Goal: Task Accomplishment & Management: Complete application form

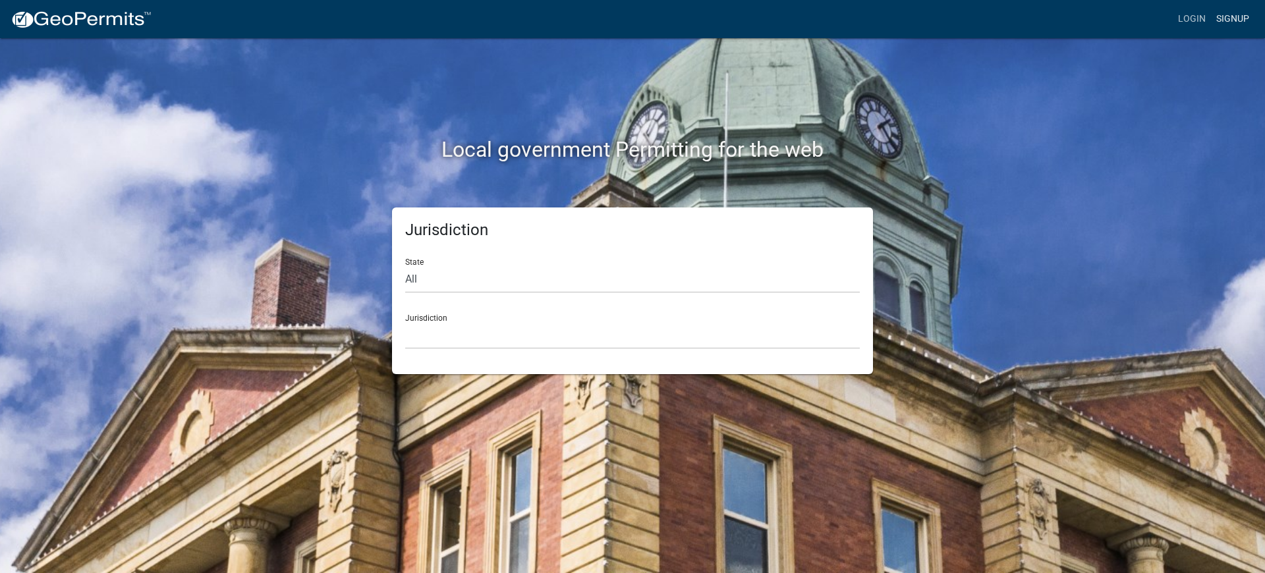
click at [1231, 18] on link "Signup" at bounding box center [1232, 19] width 43 height 25
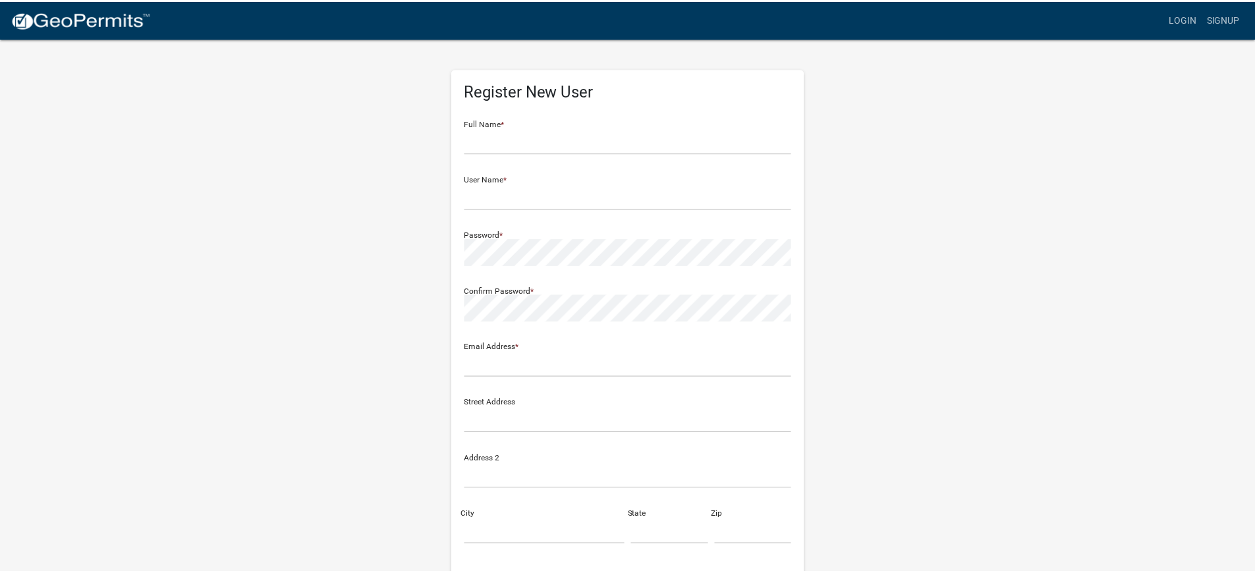
scroll to position [169, 0]
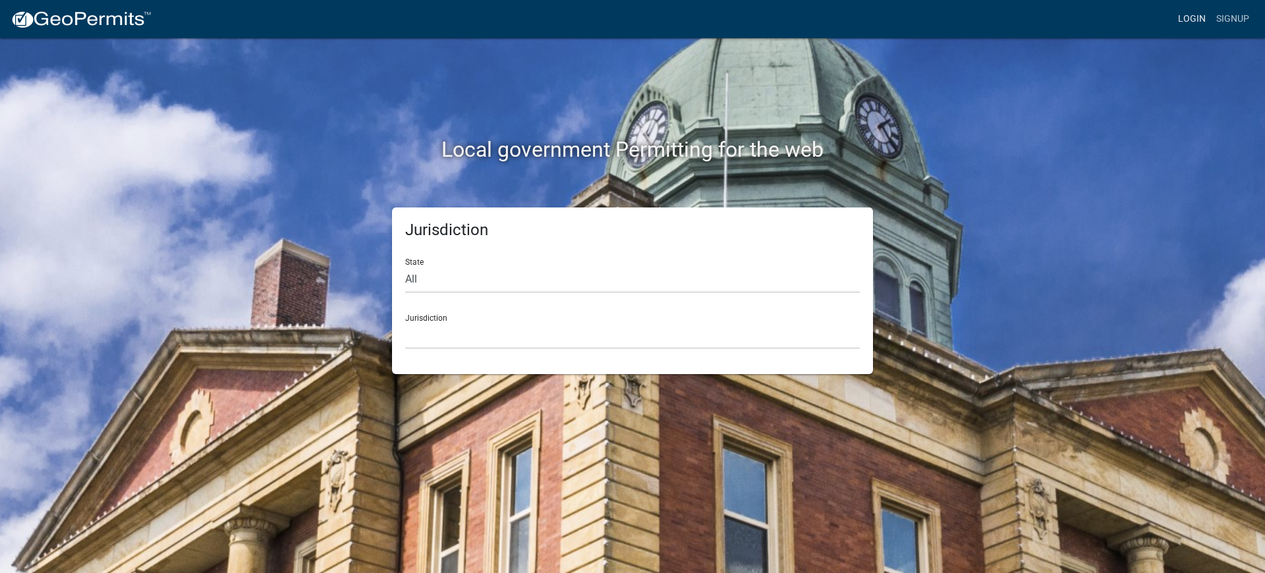
click at [1188, 18] on link "Login" at bounding box center [1191, 19] width 38 height 25
click at [1231, 18] on link "Signup" at bounding box center [1232, 19] width 43 height 25
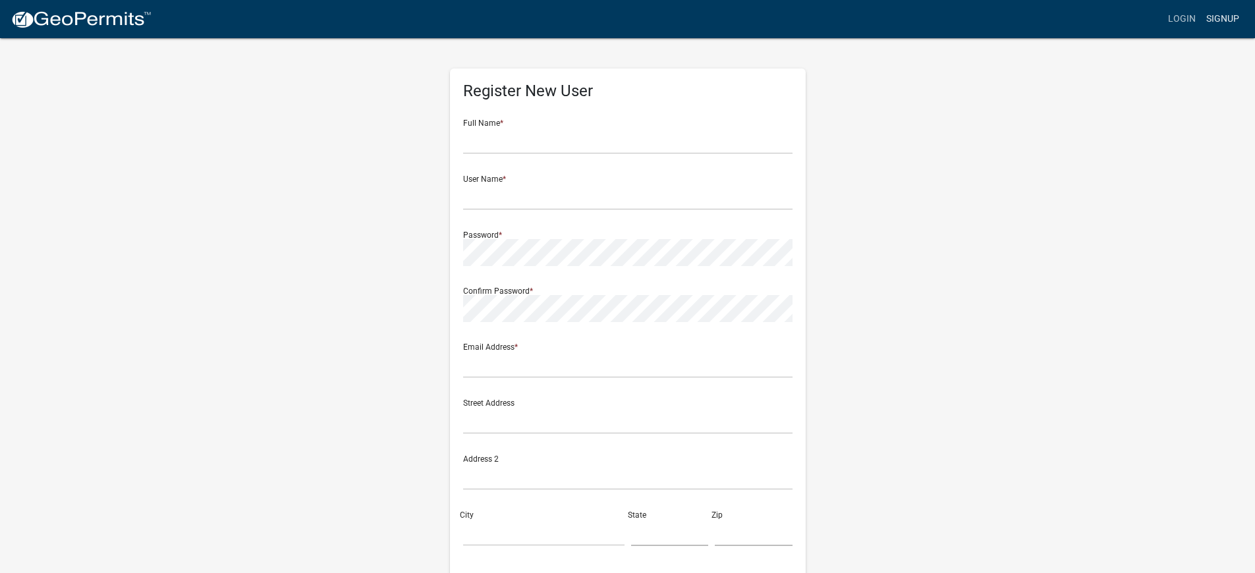
click at [1221, 18] on link "Signup" at bounding box center [1222, 19] width 43 height 25
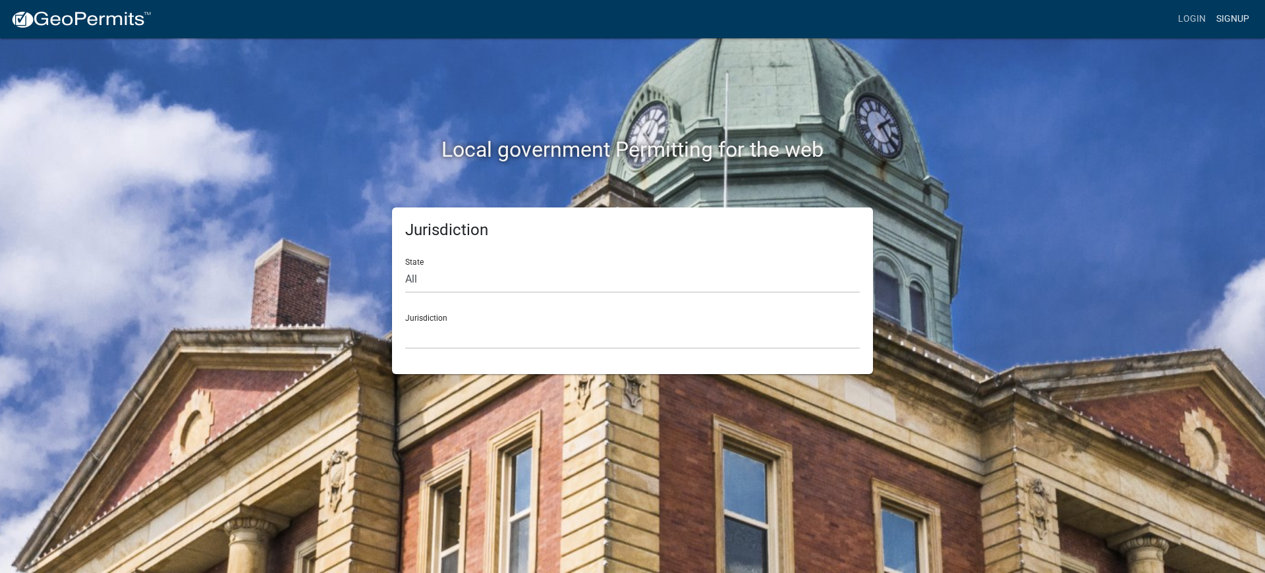
click at [1231, 18] on link "Signup" at bounding box center [1232, 19] width 43 height 25
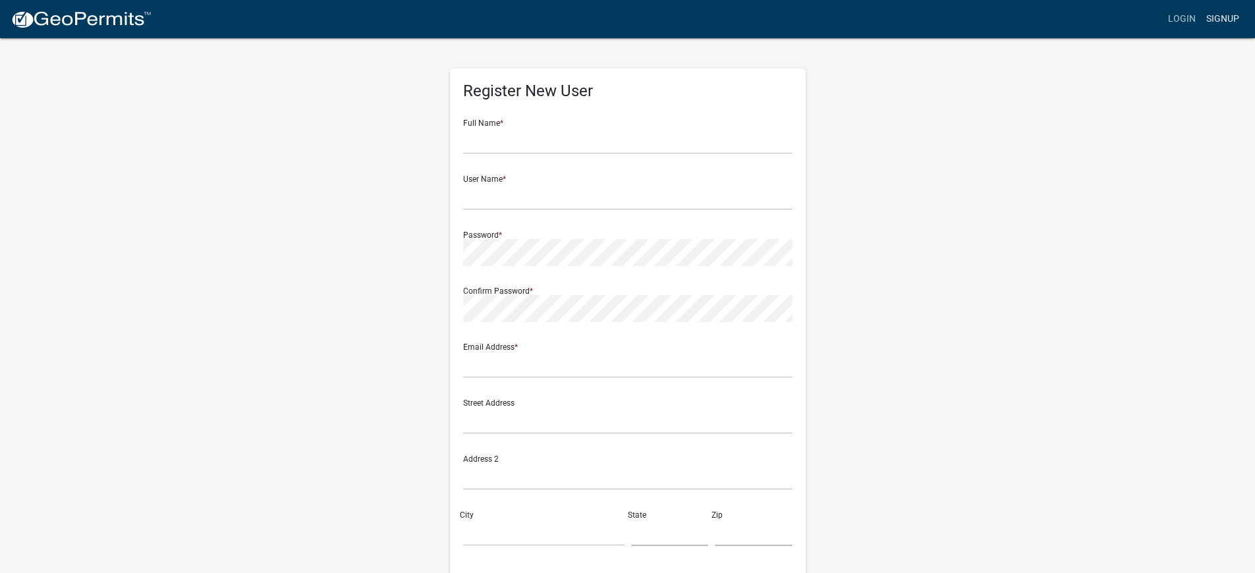
click at [1221, 18] on link "Signup" at bounding box center [1222, 19] width 43 height 25
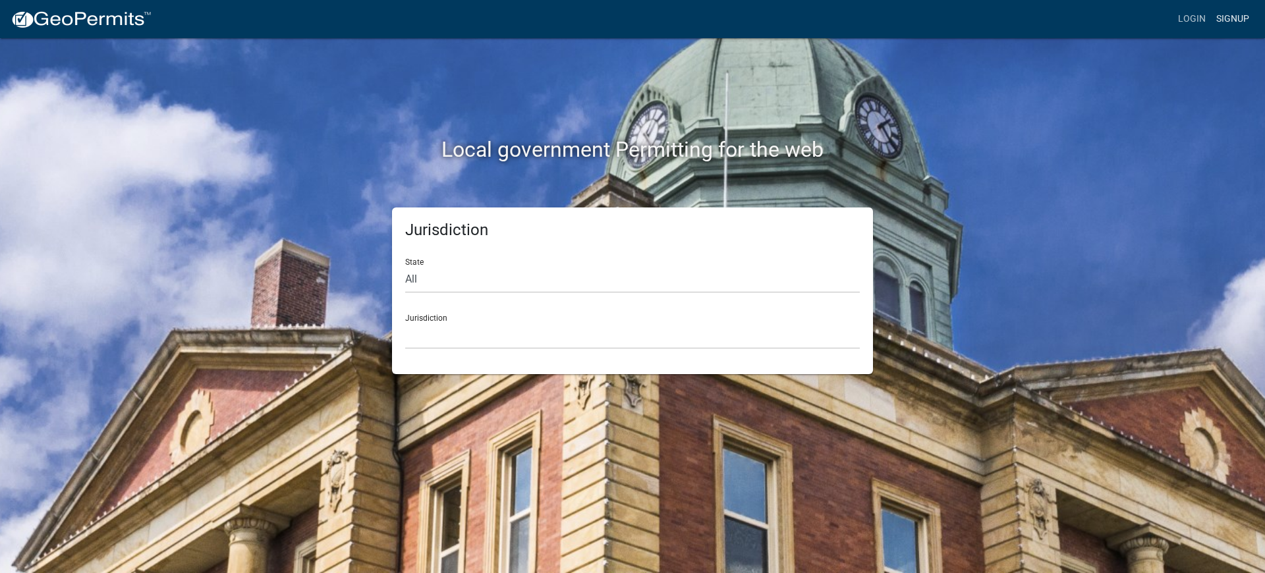
click at [1231, 18] on link "Signup" at bounding box center [1232, 19] width 43 height 25
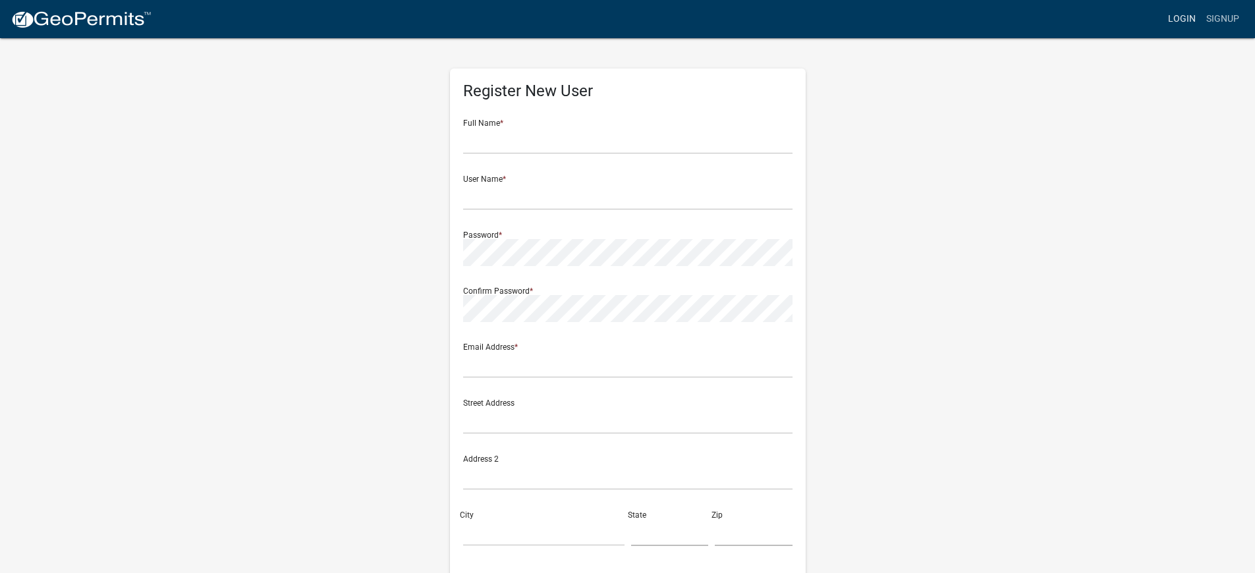
click at [1178, 18] on link "Login" at bounding box center [1181, 19] width 38 height 25
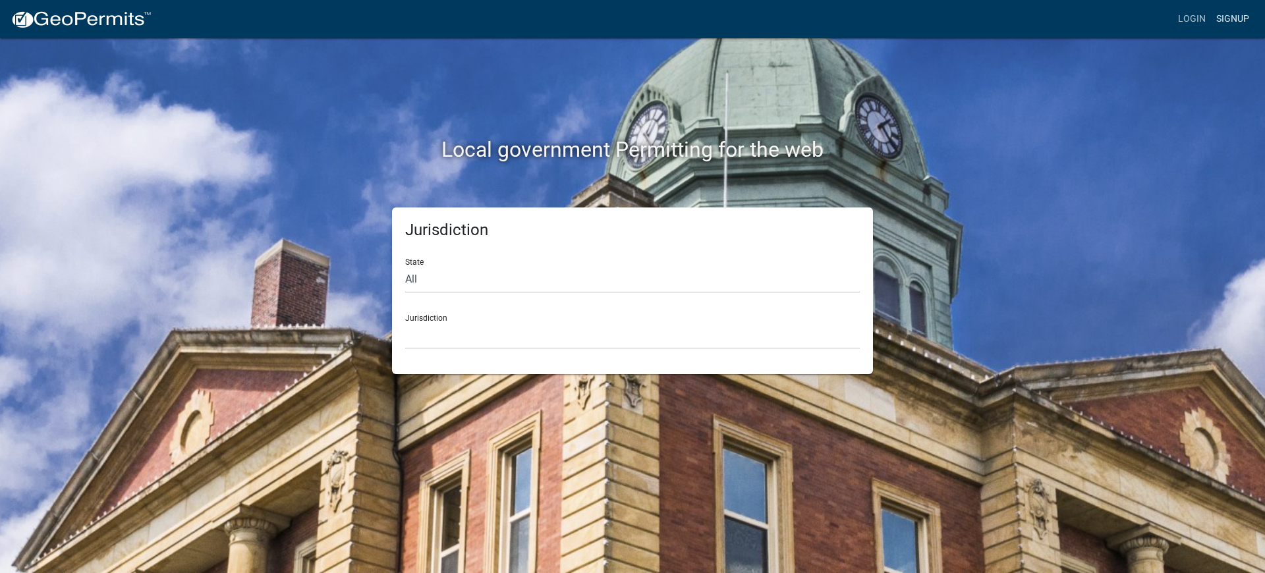
click at [1231, 18] on link "Signup" at bounding box center [1232, 19] width 43 height 25
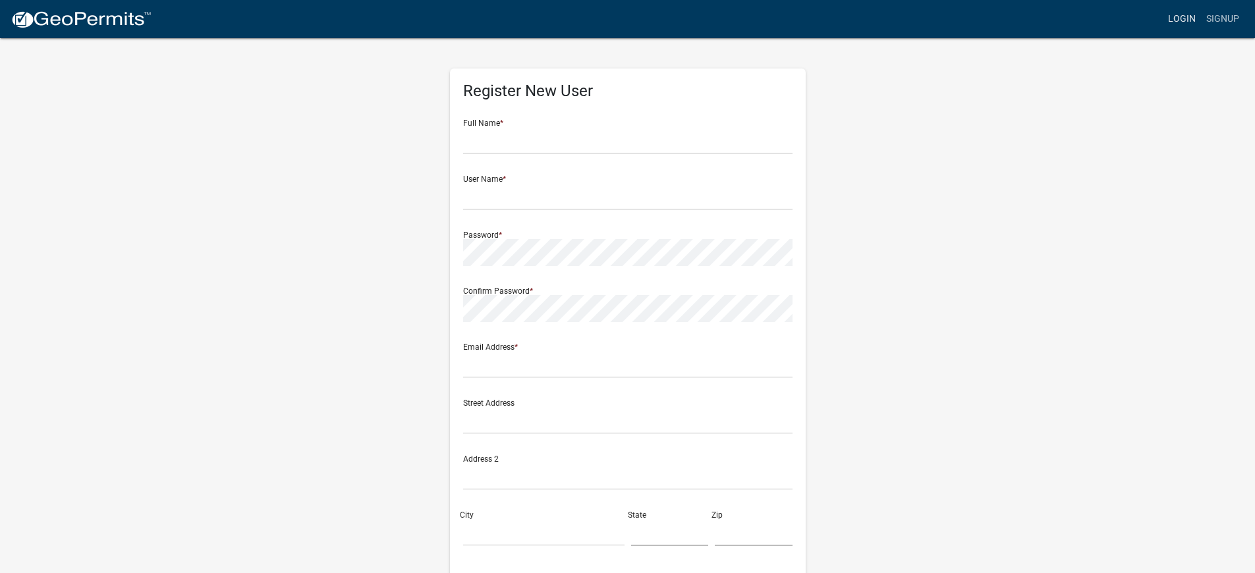
click at [1178, 18] on link "Login" at bounding box center [1181, 19] width 38 height 25
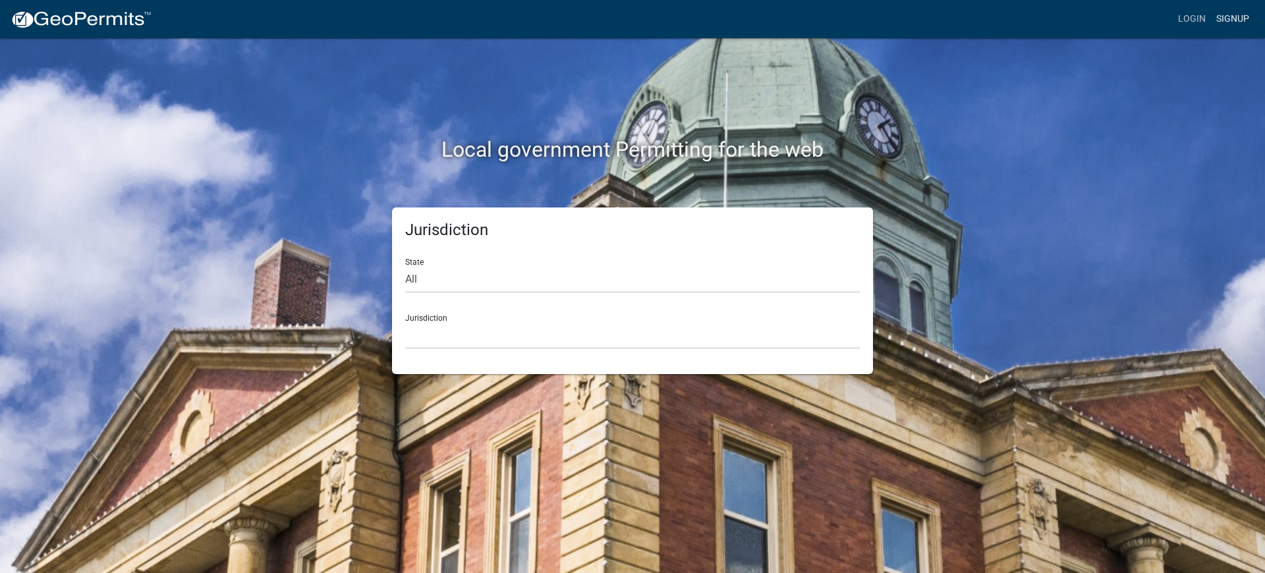
click at [1231, 18] on link "Signup" at bounding box center [1232, 19] width 43 height 25
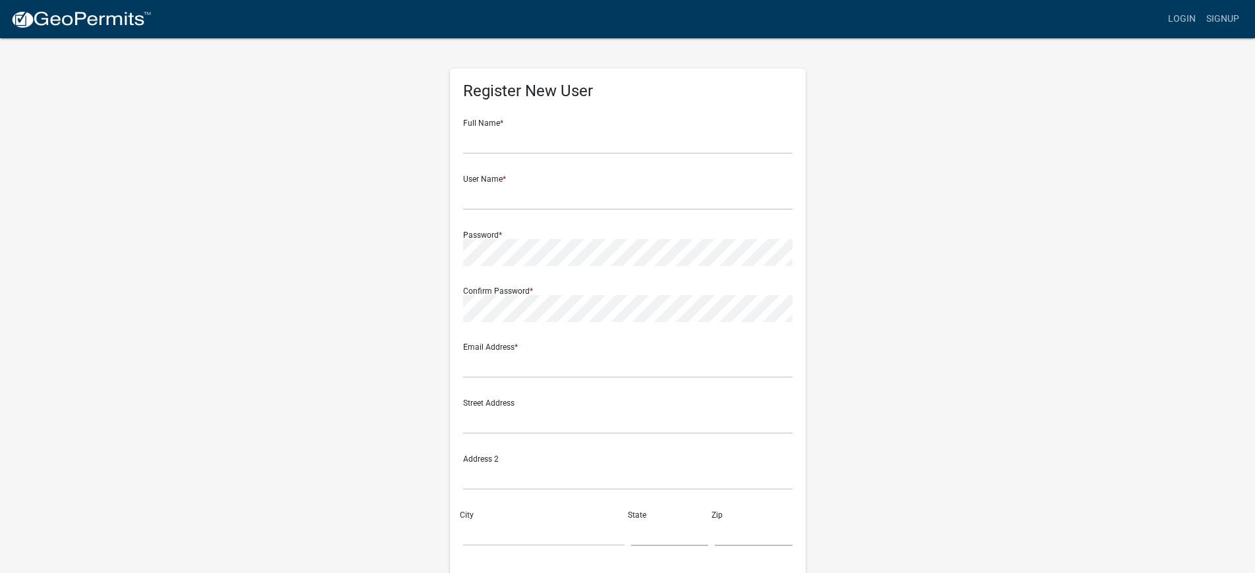
scroll to position [169, 0]
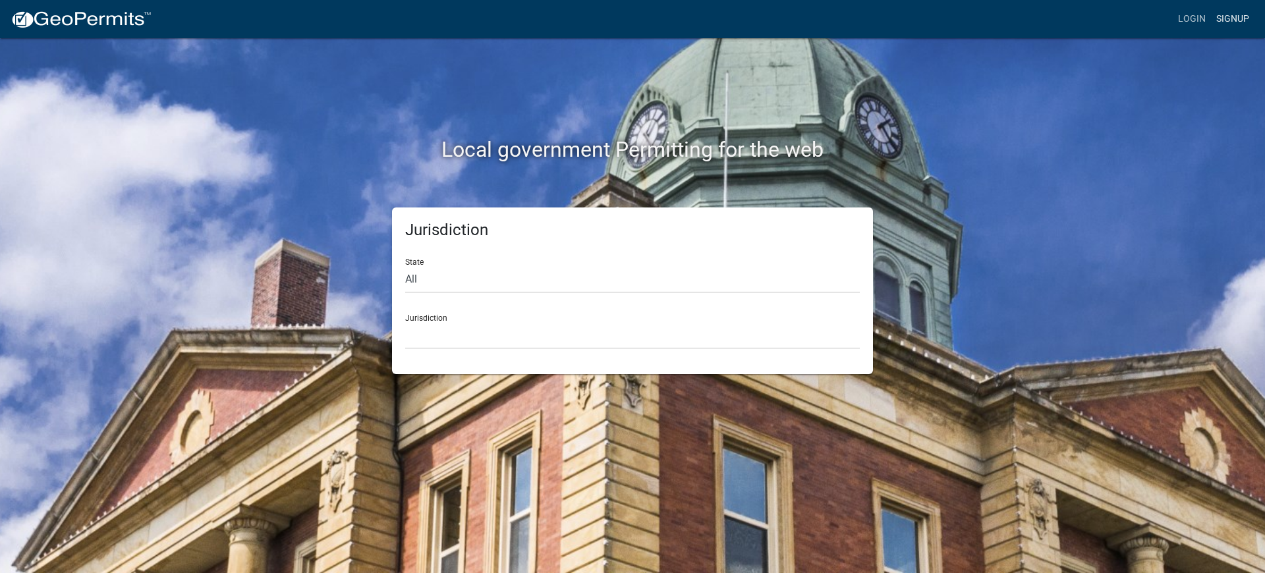
click at [1231, 18] on link "Signup" at bounding box center [1232, 19] width 43 height 25
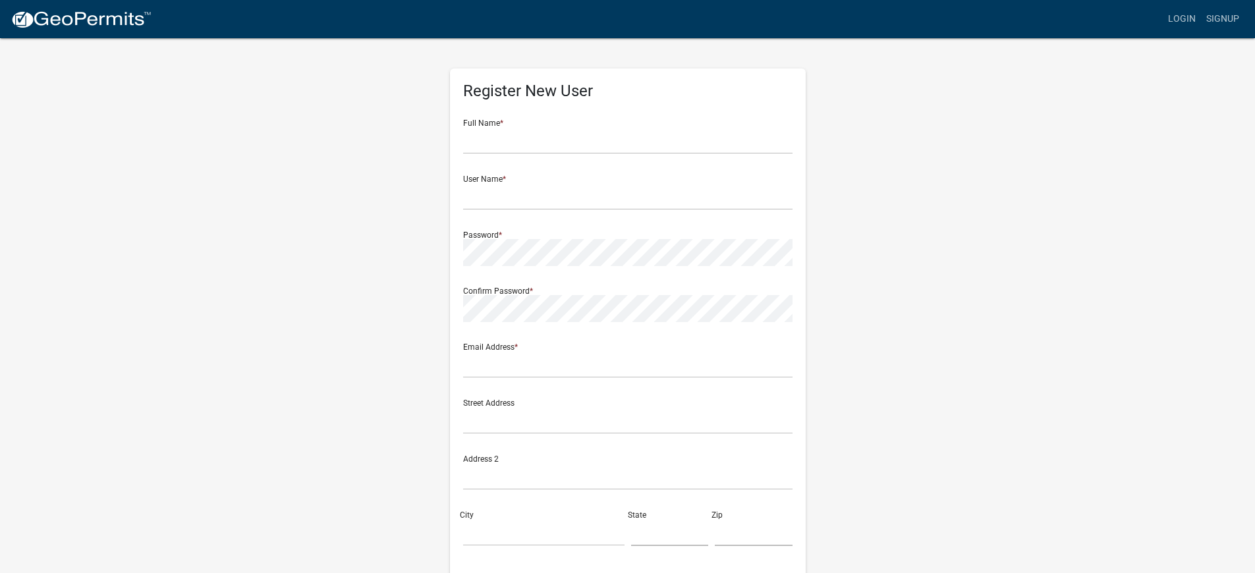
scroll to position [169, 0]
